Goal: Task Accomplishment & Management: Manage account settings

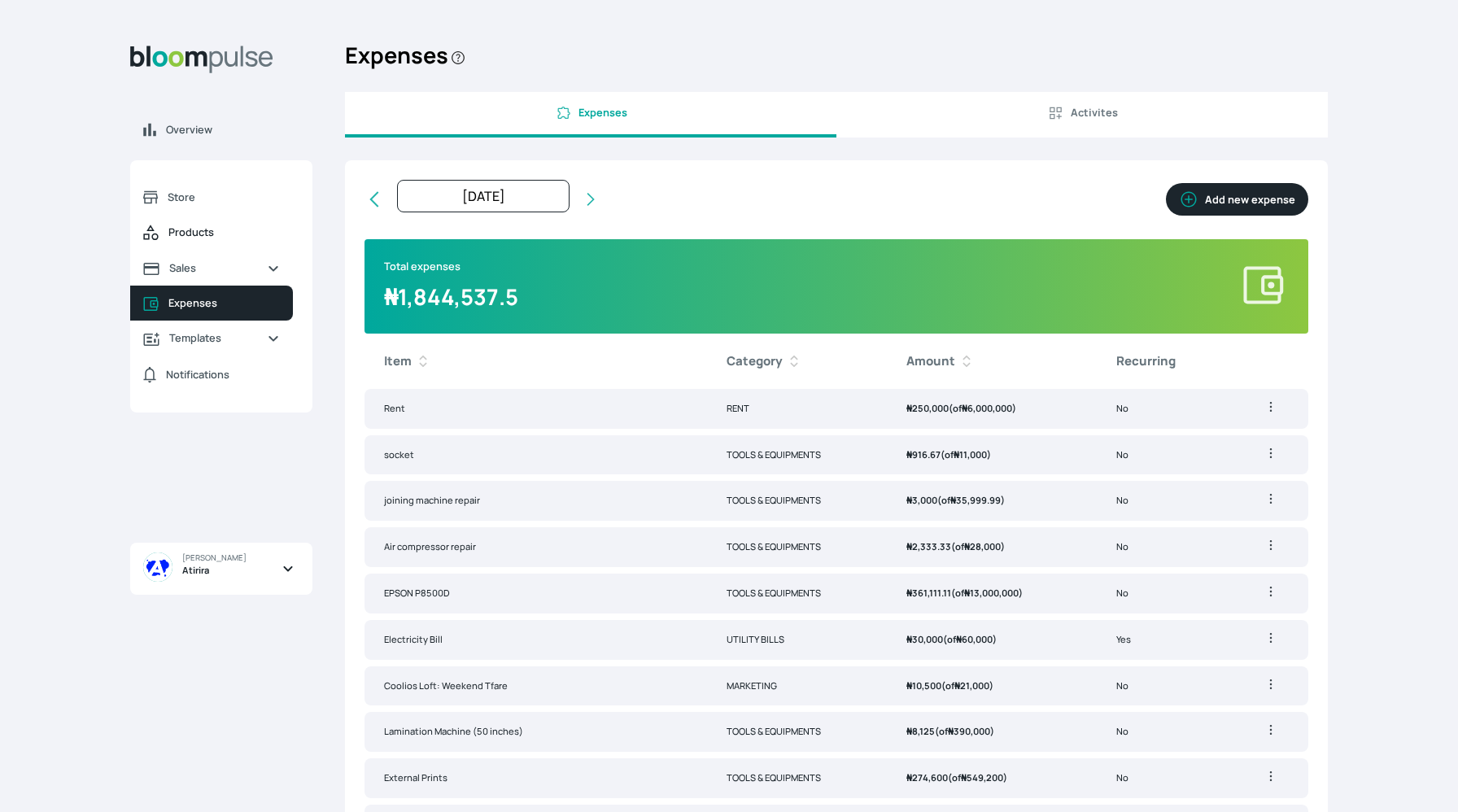
click at [179, 238] on span "Products" at bounding box center [223, 233] width 111 height 15
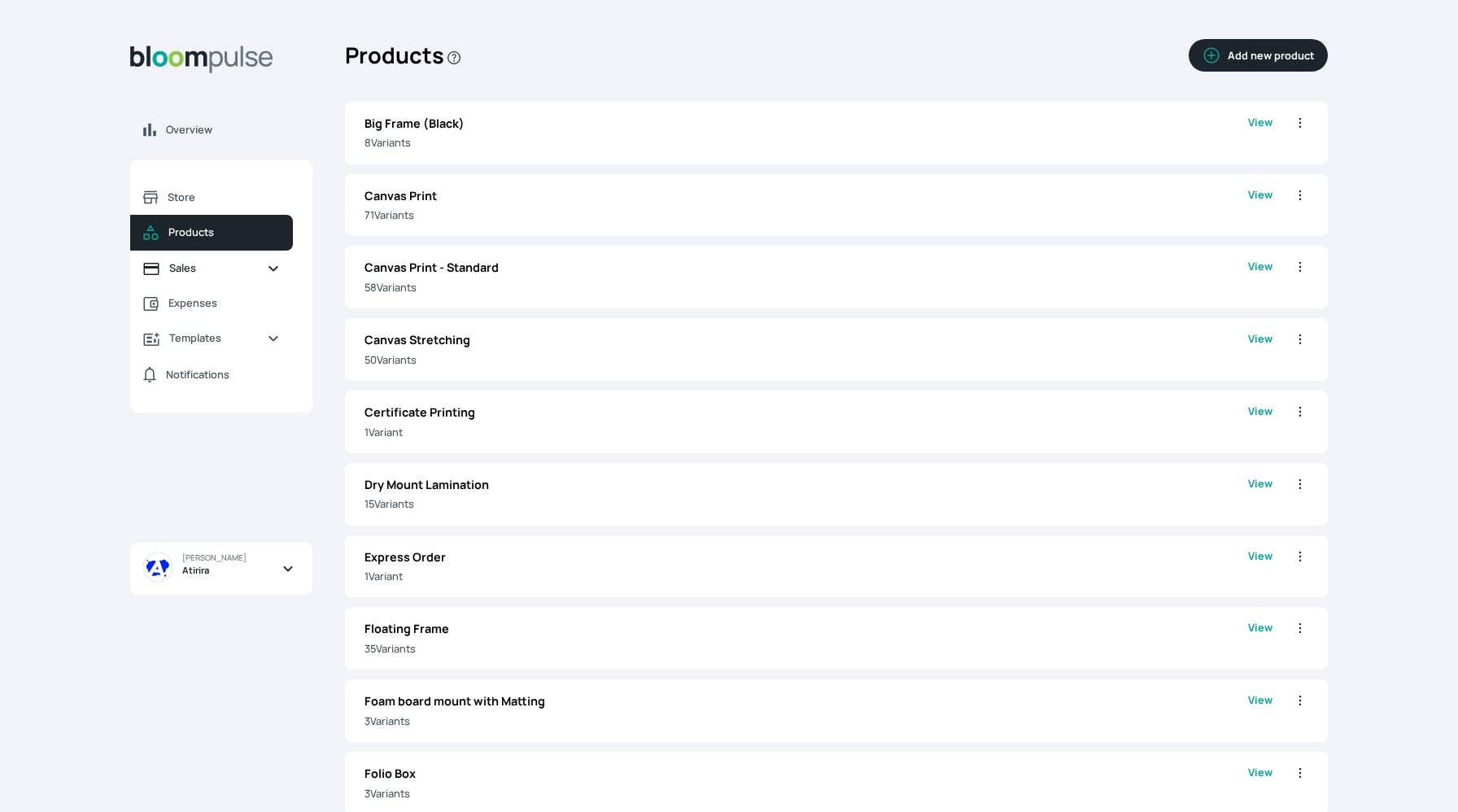
click at [219, 271] on span "Sales" at bounding box center [211, 268] width 85 height 15
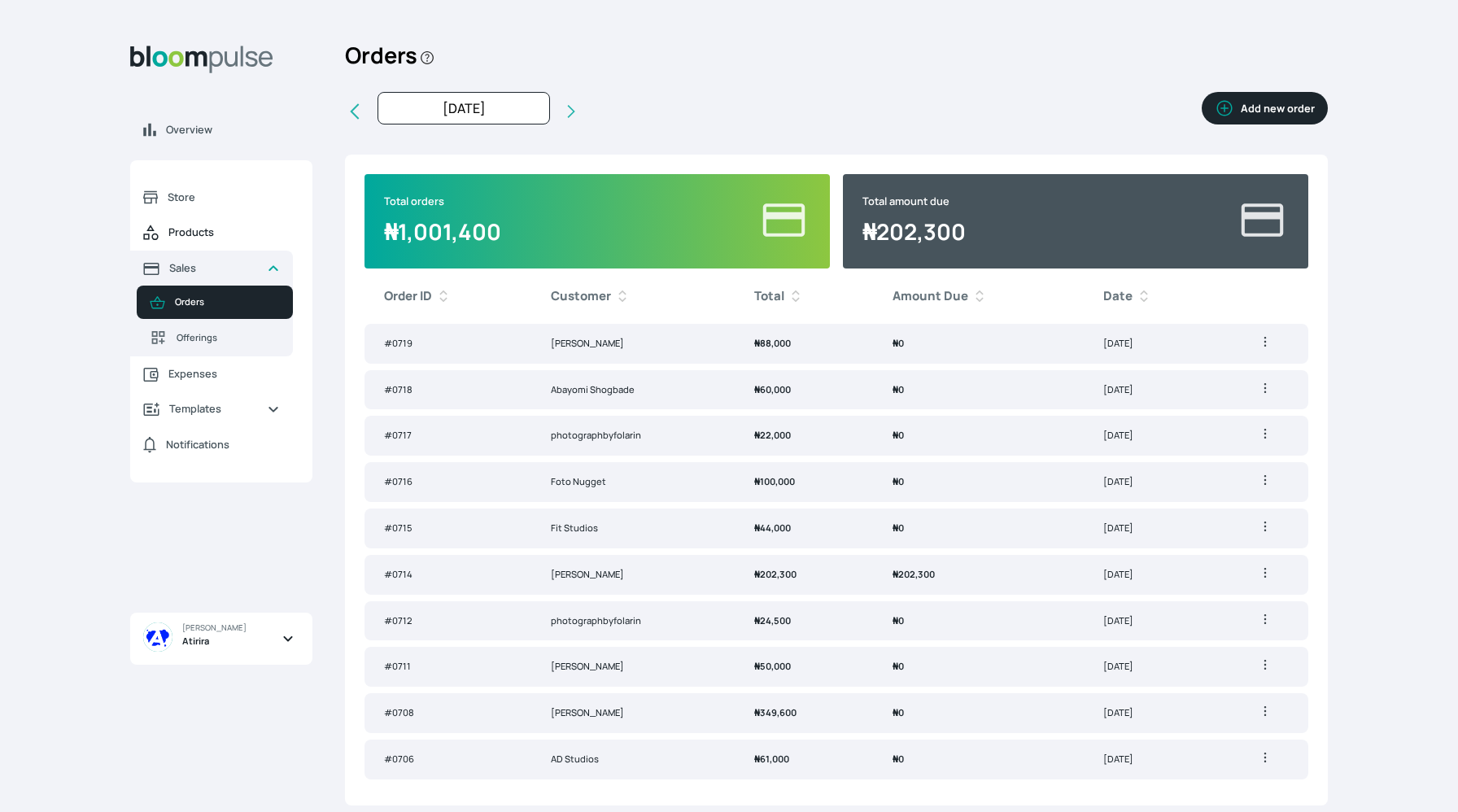
click at [216, 239] on span "Products" at bounding box center [223, 233] width 111 height 15
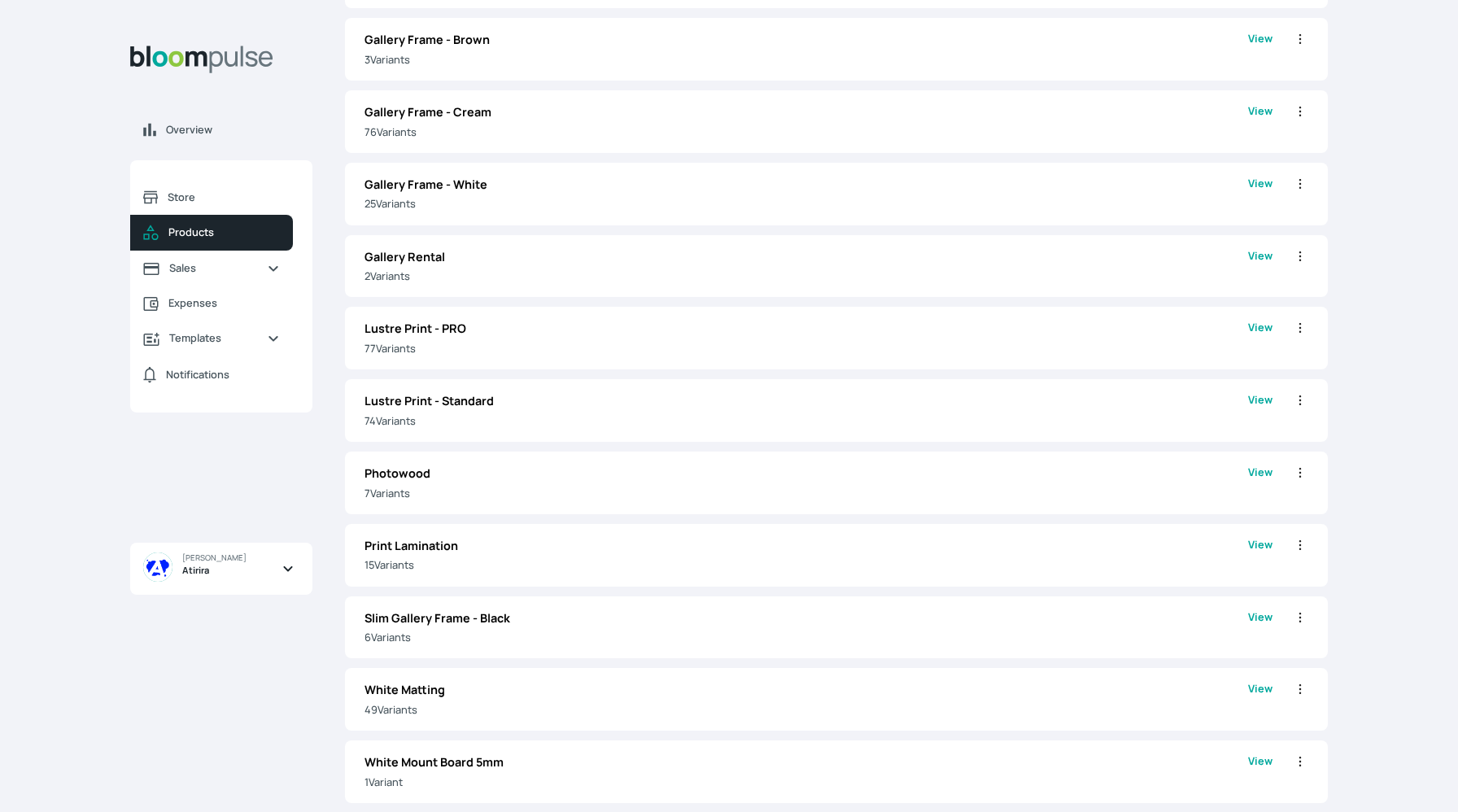
scroll to position [1118, 0]
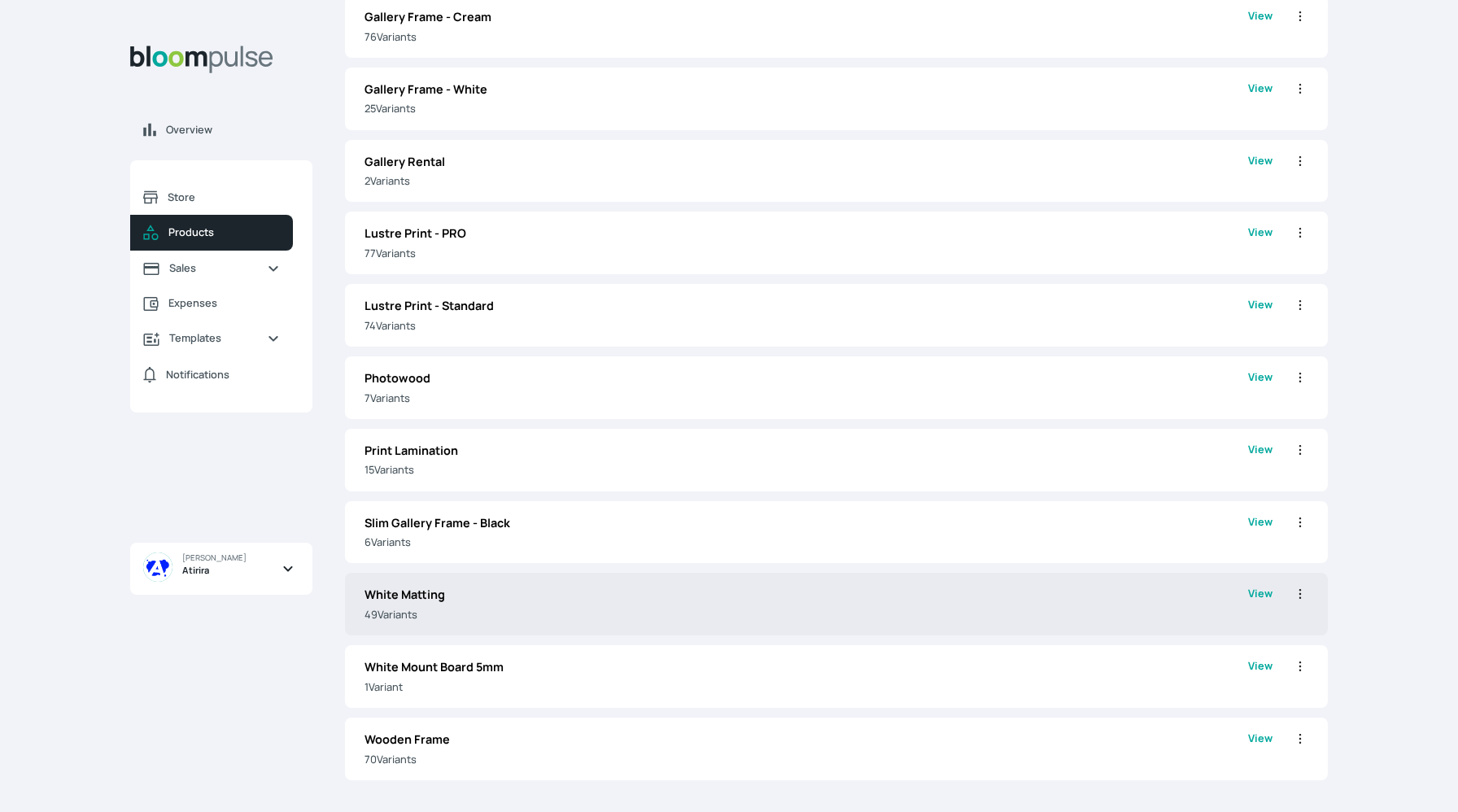
click at [466, 623] on div "White Matting 49 Variant s View Edit Clone Delete" at bounding box center [836, 603] width 983 height 63
click at [471, 612] on p "49 Variant s" at bounding box center [805, 615] width 883 height 15
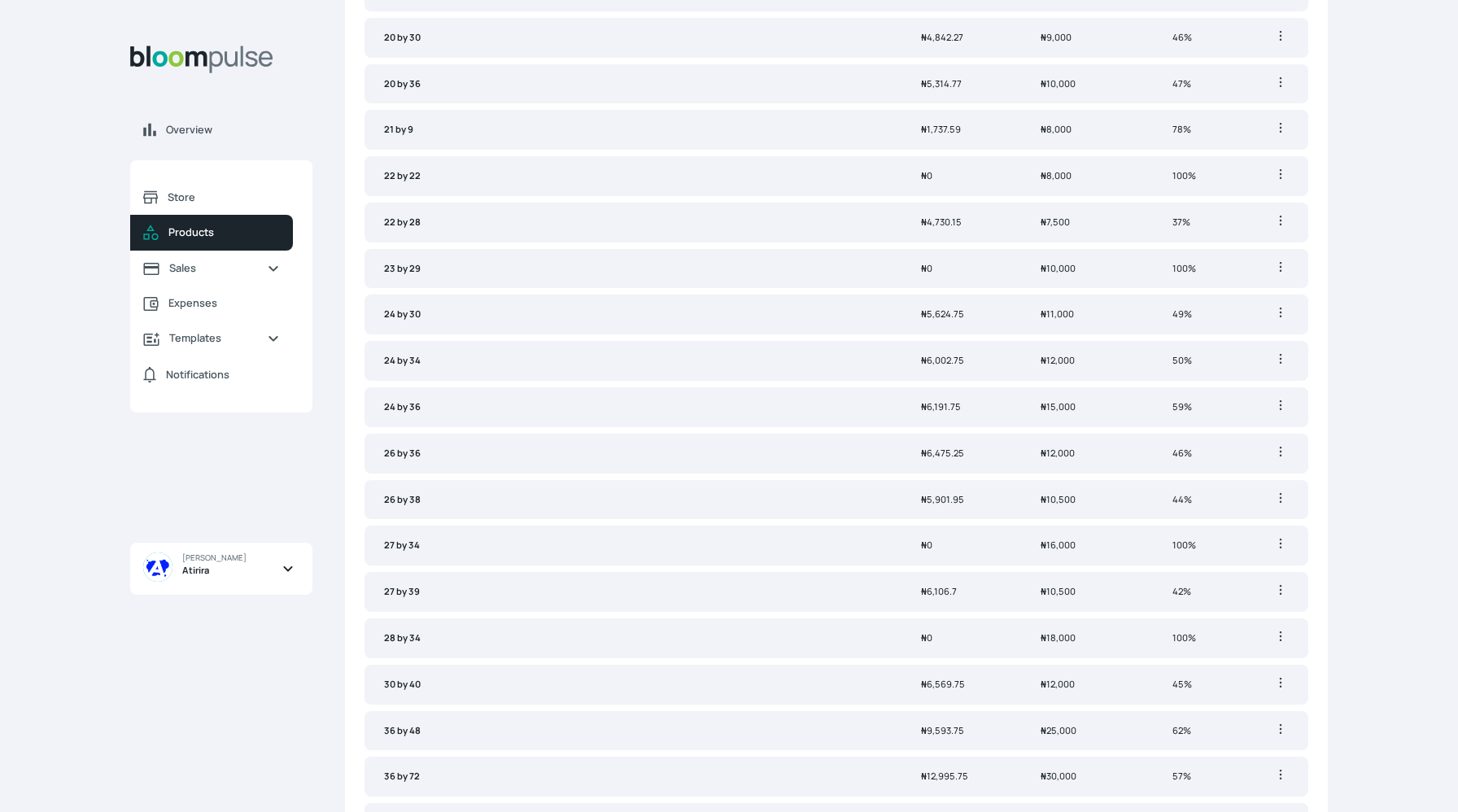
scroll to position [1247, 0]
click at [1208, 811] on td "100%" at bounding box center [1203, 824] width 100 height 40
